Goal: Task Accomplishment & Management: Use online tool/utility

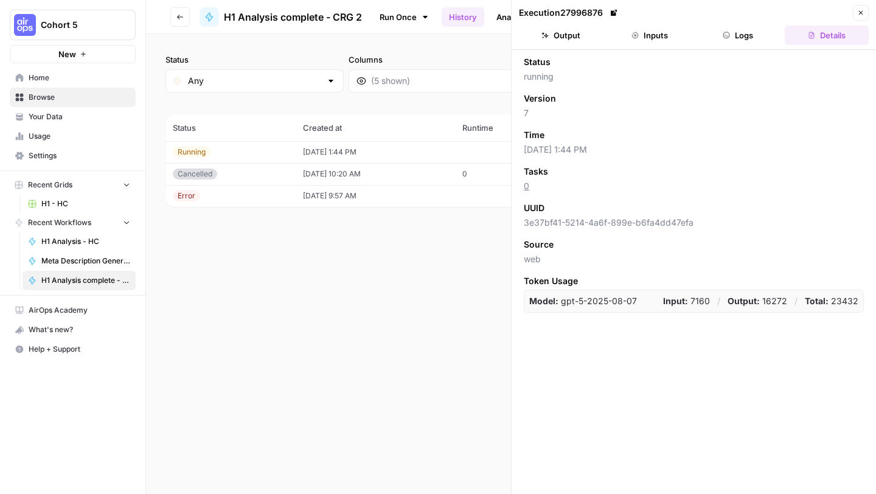
click at [862, 12] on icon "button" at bounding box center [860, 12] width 7 height 7
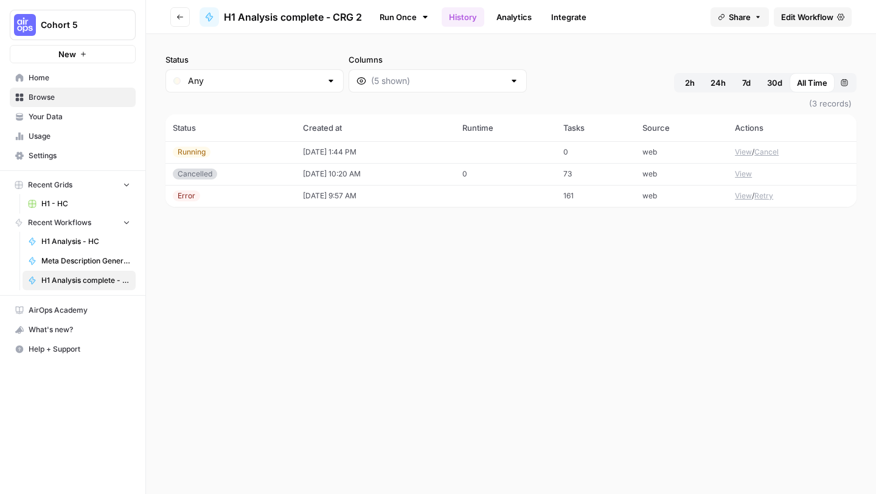
click at [790, 17] on span "Edit Workflow" at bounding box center [807, 17] width 52 height 12
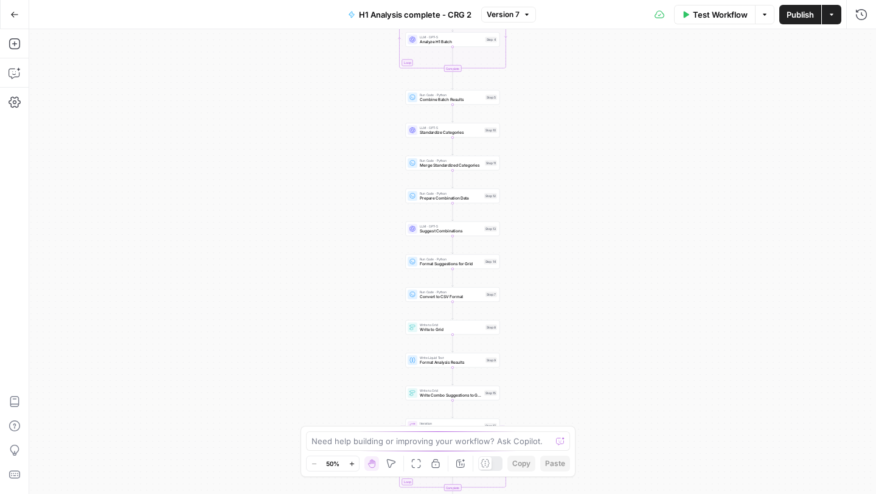
click at [765, 24] on button "Options" at bounding box center [764, 14] width 19 height 19
click at [732, 41] on span "Run Test" at bounding box center [731, 43] width 54 height 12
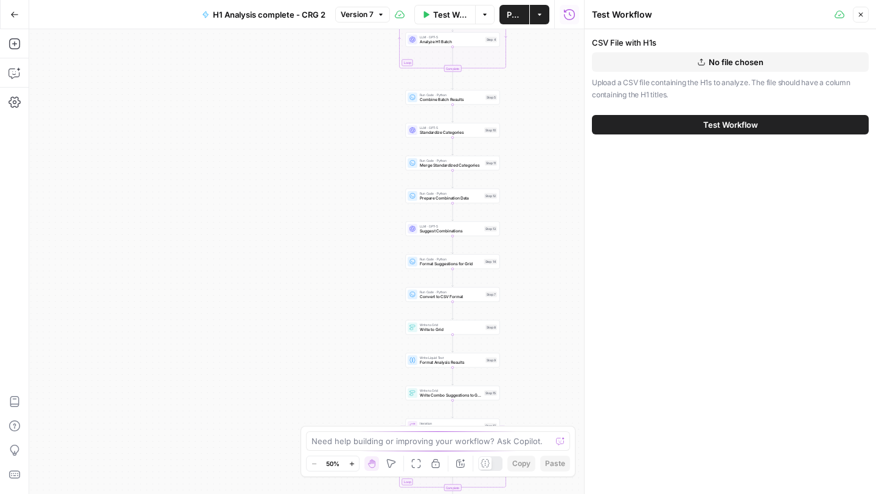
click at [687, 118] on button "Test Workflow" at bounding box center [730, 124] width 277 height 19
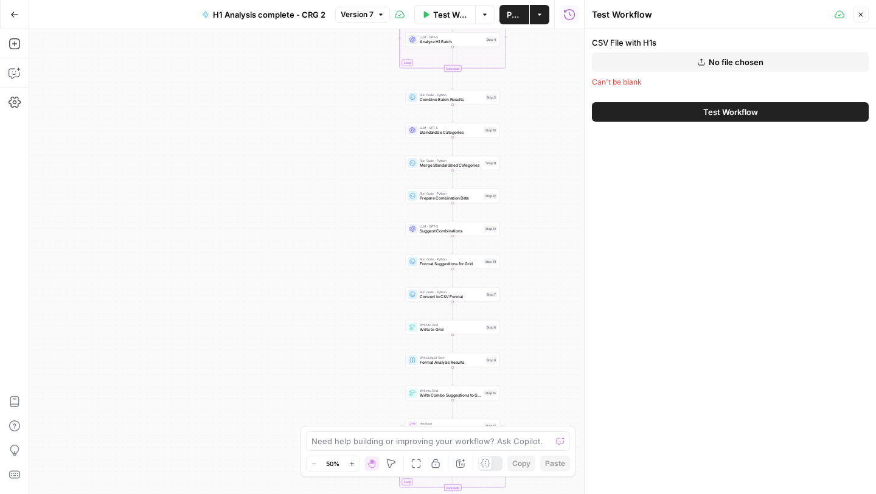
click at [709, 63] on span "No file chosen" at bounding box center [736, 62] width 55 height 12
click at [19, 15] on button "Go Back" at bounding box center [15, 15] width 22 height 22
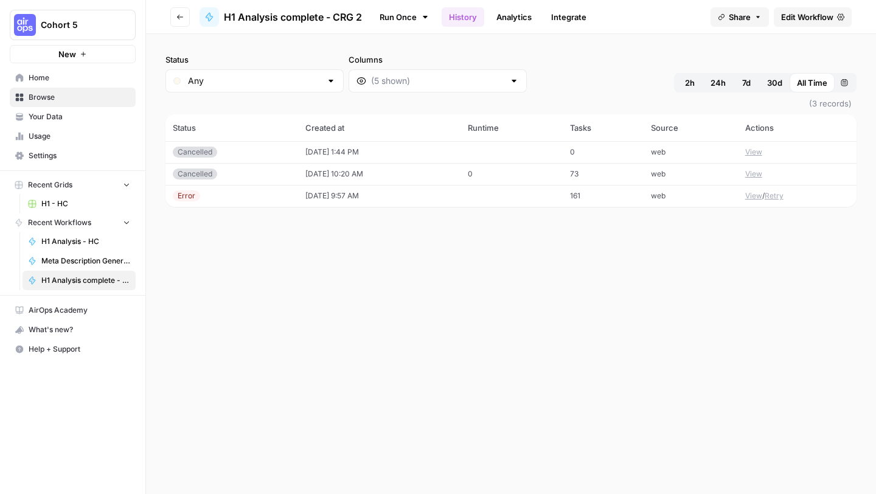
click at [808, 10] on link "Edit Workflow" at bounding box center [813, 16] width 78 height 19
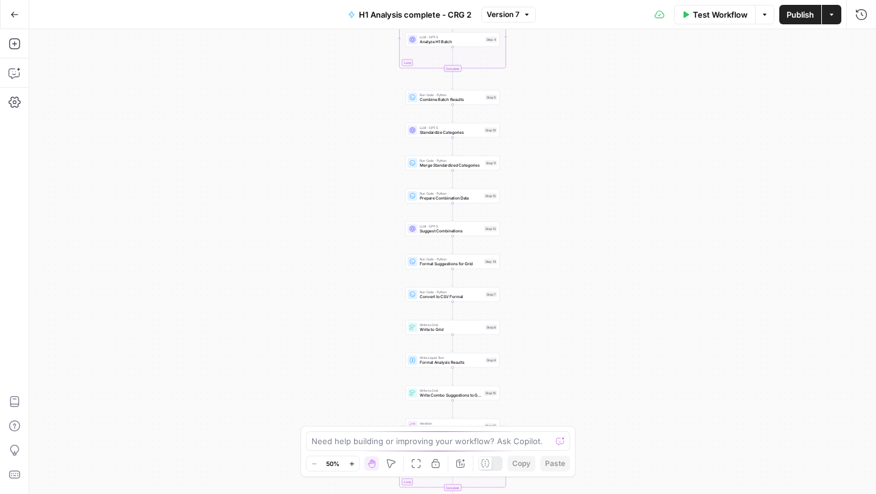
click at [760, 14] on span "Options" at bounding box center [760, 14] width 1 height 1
click at [736, 43] on span "Run Test" at bounding box center [731, 43] width 54 height 12
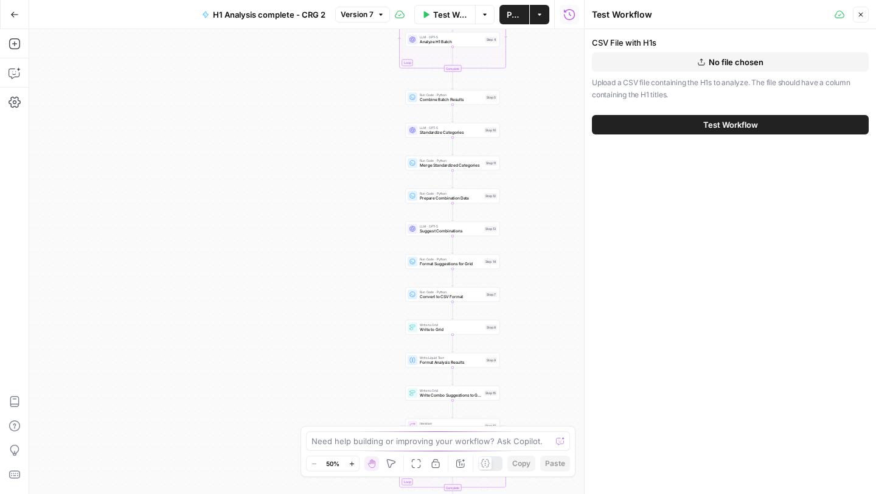
click at [704, 63] on icon "button" at bounding box center [701, 61] width 7 height 7
click at [675, 126] on button "Test Workflow" at bounding box center [730, 124] width 277 height 19
